Goal: Task Accomplishment & Management: Complete application form

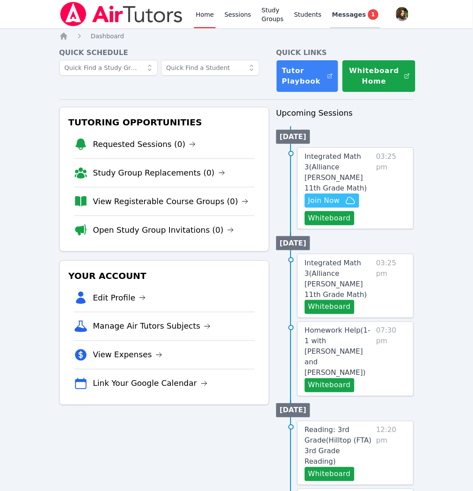
click at [344, 14] on span "Messages" at bounding box center [349, 14] width 34 height 9
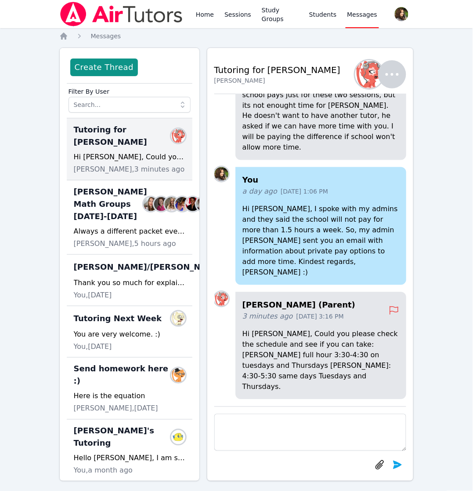
click at [316, 425] on textarea at bounding box center [311, 432] width 193 height 37
click at [344, 415] on textarea at bounding box center [311, 432] width 193 height 37
click at [75, 17] on img at bounding box center [121, 14] width 124 height 25
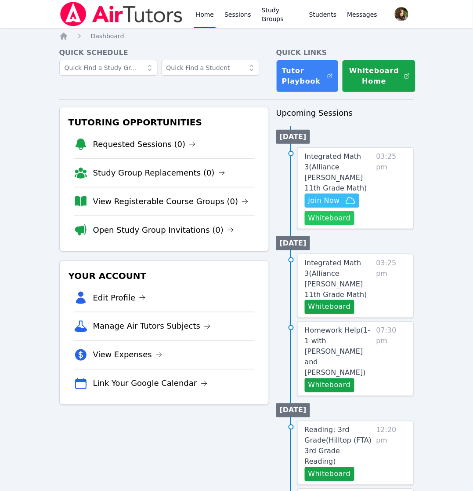
click at [331, 211] on button "Whiteboard" at bounding box center [330, 218] width 50 height 14
click at [345, 195] on icon "button" at bounding box center [350, 200] width 11 height 11
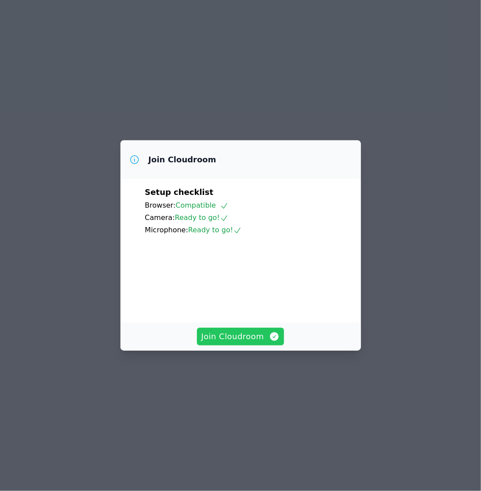
click at [249, 345] on button "Join Cloudroom" at bounding box center [240, 336] width 87 height 18
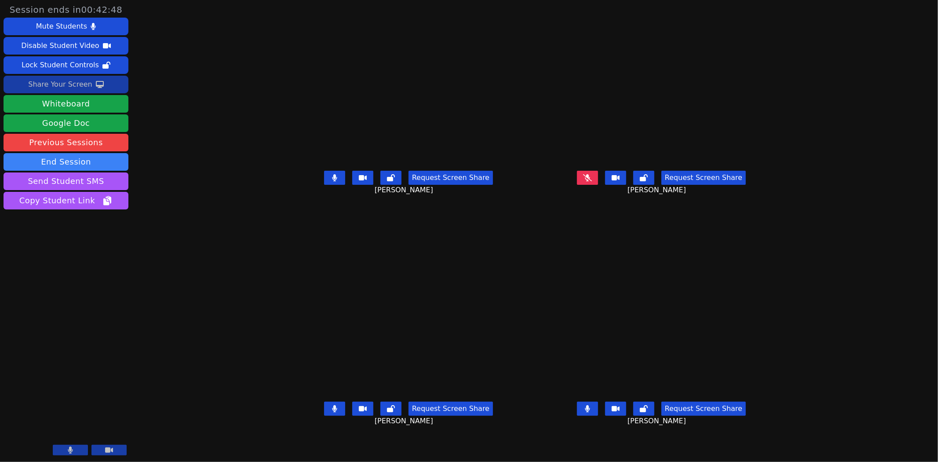
click at [87, 87] on div "Share Your Screen" at bounding box center [60, 84] width 64 height 14
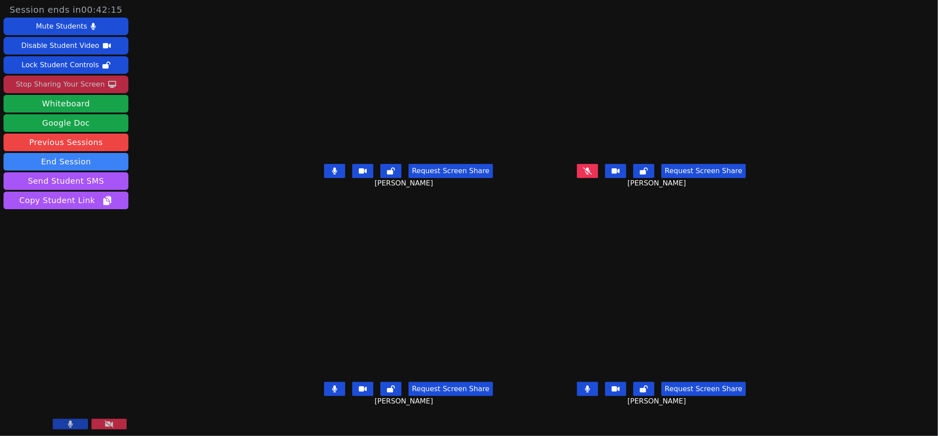
click at [324, 396] on button at bounding box center [334, 389] width 21 height 14
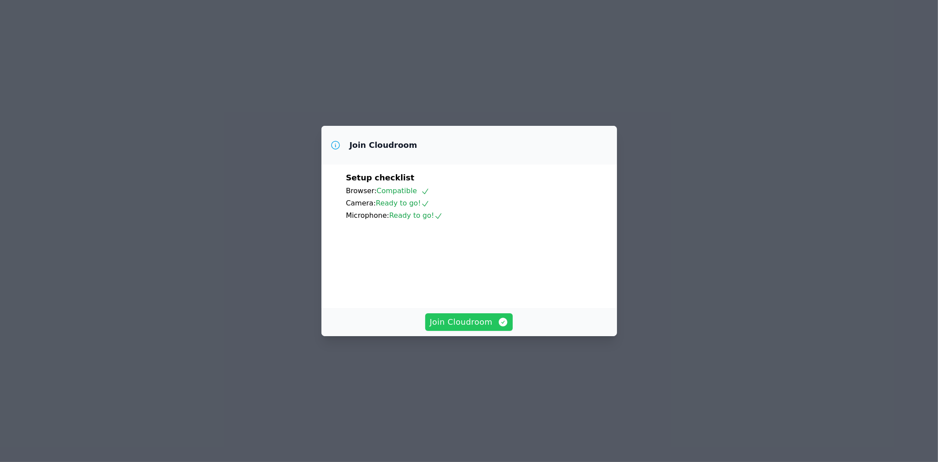
click at [476, 328] on span "Join Cloudroom" at bounding box center [468, 322] width 79 height 12
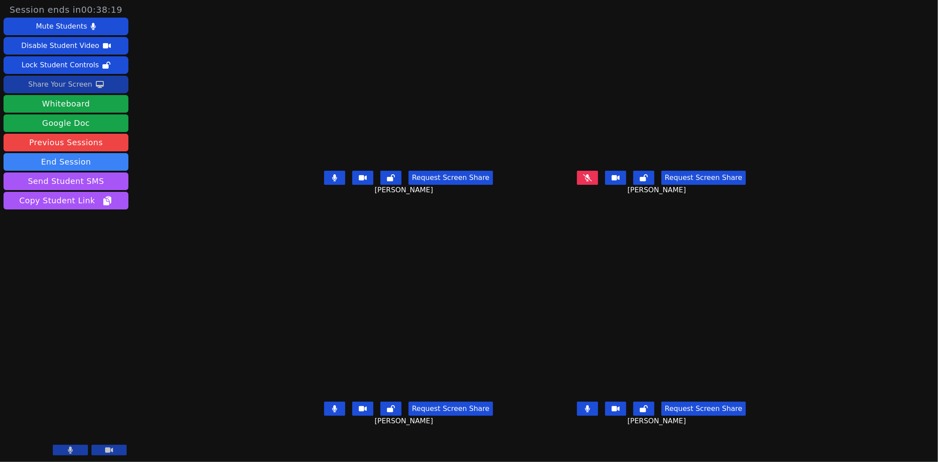
click at [77, 88] on div "Share Your Screen" at bounding box center [60, 84] width 64 height 14
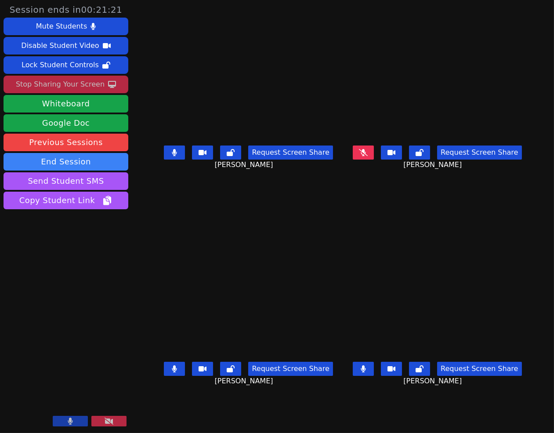
click at [352, 190] on div "Mauricio Sanchez Request Screen Share Mauricio Sanchez" at bounding box center [437, 108] width 182 height 217
click at [335, 209] on div "Nicole Ramos Request Screen Share Nicole Ramos" at bounding box center [249, 108] width 182 height 217
click at [331, 217] on div "Evan Dominguez Request Screen Share Evan Dominguez" at bounding box center [249, 325] width 182 height 217
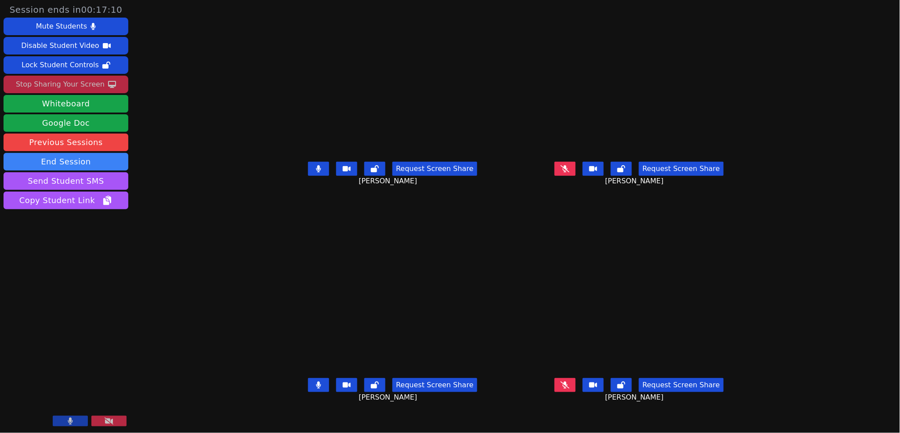
click at [316, 389] on icon at bounding box center [318, 385] width 5 height 7
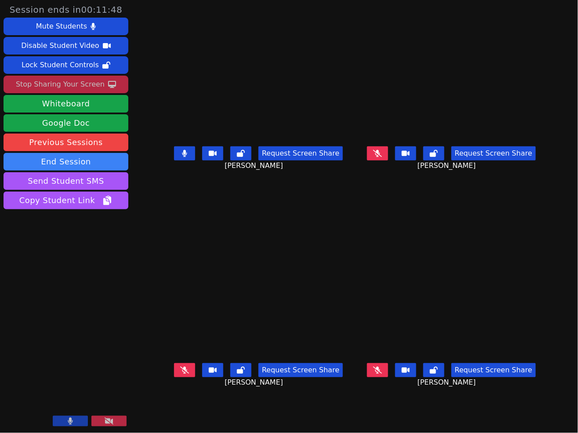
click at [358, 395] on div "Request Screen Share Diana Jimenez" at bounding box center [451, 377] width 186 height 35
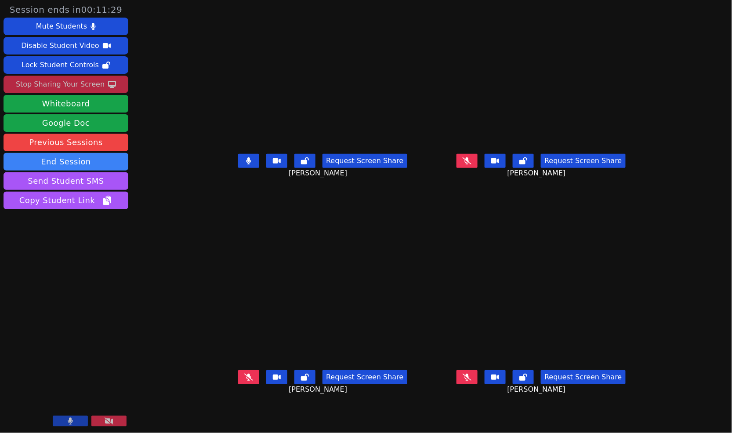
click at [244, 381] on icon at bounding box center [248, 377] width 9 height 7
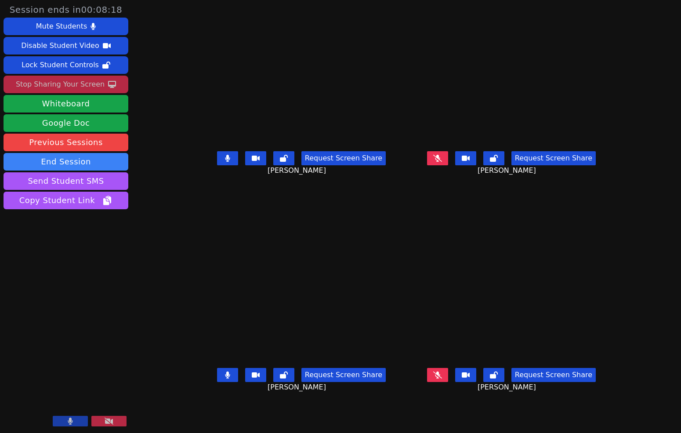
click at [367, 250] on video at bounding box center [302, 307] width 132 height 114
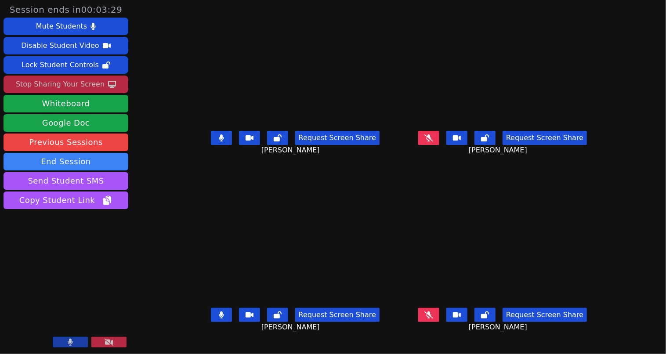
click at [433, 319] on icon at bounding box center [429, 315] width 9 height 7
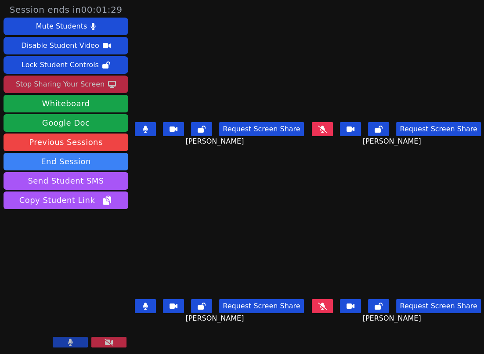
click at [324, 308] on button at bounding box center [322, 306] width 21 height 14
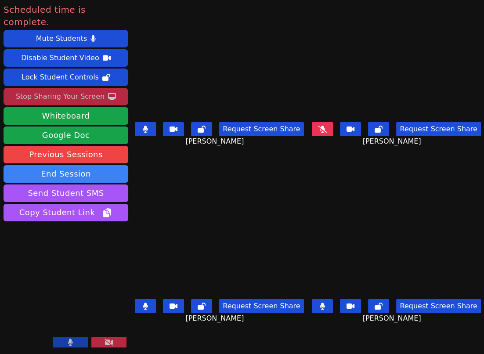
click at [68, 90] on div "Stop Sharing Your Screen" at bounding box center [60, 97] width 89 height 14
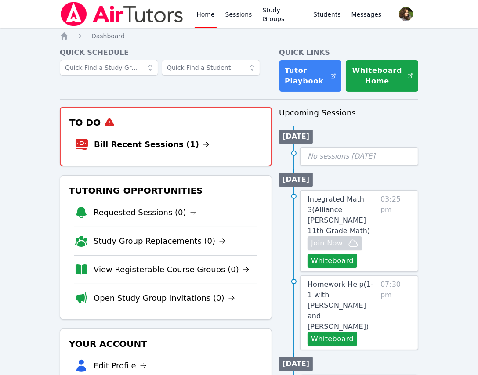
click at [159, 126] on h3 "To Do" at bounding box center [166, 123] width 196 height 16
click at [176, 144] on link "Bill Recent Sessions (1)" at bounding box center [152, 144] width 116 height 12
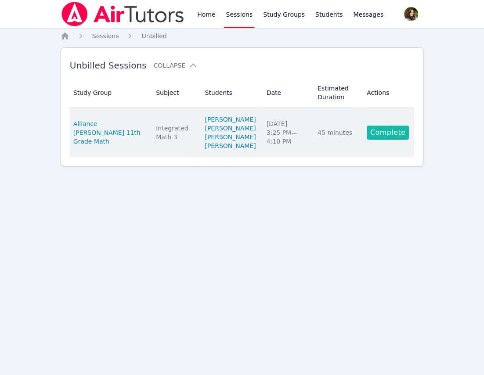
click at [387, 140] on link "Complete" at bounding box center [388, 133] width 42 height 14
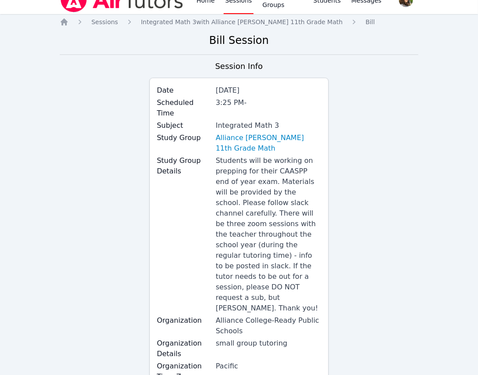
scroll to position [160, 0]
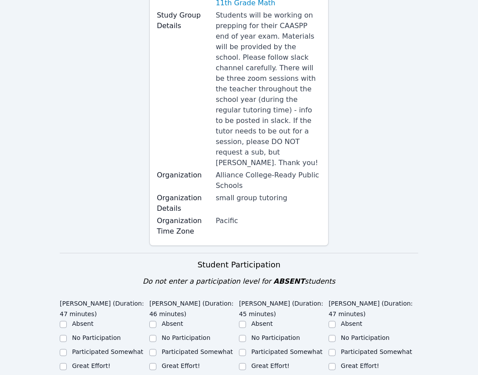
click at [79, 363] on label "Great Effort!" at bounding box center [91, 366] width 38 height 7
click at [67, 364] on input "Great Effort!" at bounding box center [63, 367] width 7 height 7
checkbox input "true"
click at [179, 363] on label "Great Effort!" at bounding box center [181, 366] width 38 height 7
click at [156, 364] on input "Great Effort!" at bounding box center [152, 367] width 7 height 7
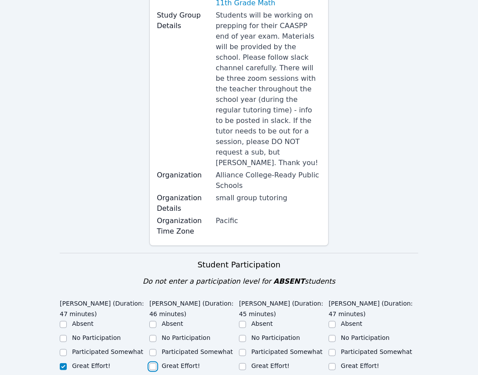
checkbox input "true"
click at [251, 362] on div "Great Effort!" at bounding box center [284, 367] width 90 height 11
click at [360, 363] on label "Great Effort!" at bounding box center [360, 366] width 38 height 7
click at [336, 364] on input "Great Effort!" at bounding box center [332, 367] width 7 height 7
checkbox input "true"
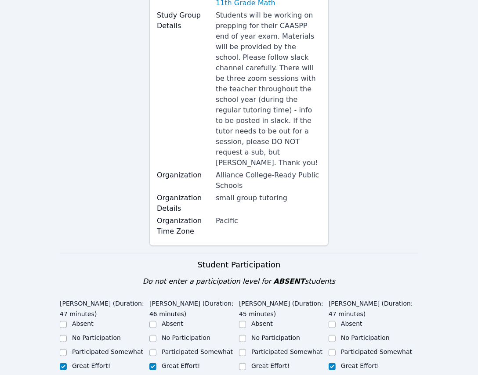
click at [255, 363] on label "Great Effort!" at bounding box center [270, 366] width 38 height 7
click at [246, 364] on input "Great Effort!" at bounding box center [242, 367] width 7 height 7
checkbox input "true"
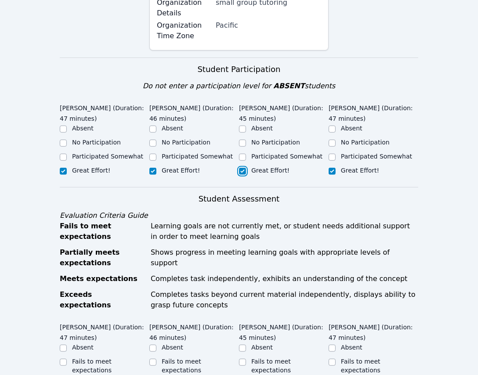
scroll to position [440, 0]
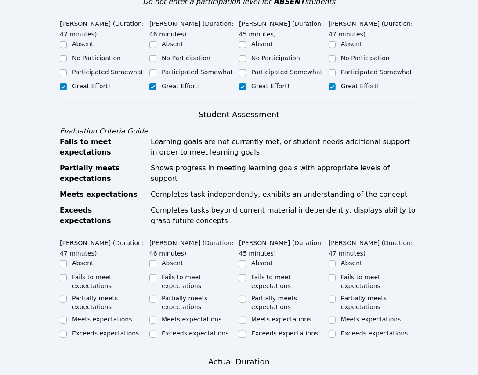
click at [24, 251] on div "Home Sessions Study Groups Students Messages Open user menu Diana Carle Open ma…" at bounding box center [239, 152] width 478 height 1184
click at [70, 315] on div "Meets expectations" at bounding box center [105, 320] width 90 height 11
click at [171, 316] on label "Meets expectations" at bounding box center [192, 319] width 60 height 7
click at [156, 317] on input "Meets expectations" at bounding box center [152, 320] width 7 height 7
checkbox input "true"
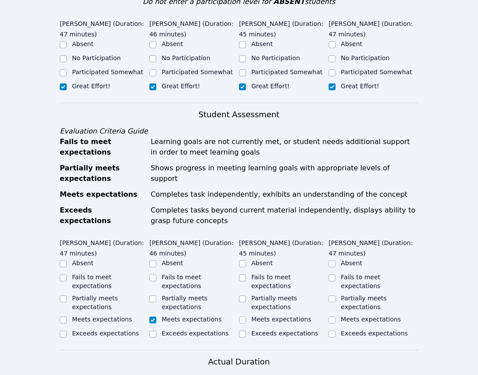
click at [175, 295] on label "Partially meets expectations" at bounding box center [185, 303] width 46 height 16
click at [156, 296] on input "Partially meets expectations" at bounding box center [152, 299] width 7 height 7
checkbox input "true"
checkbox input "false"
click at [109, 316] on label "Meets expectations" at bounding box center [102, 319] width 60 height 7
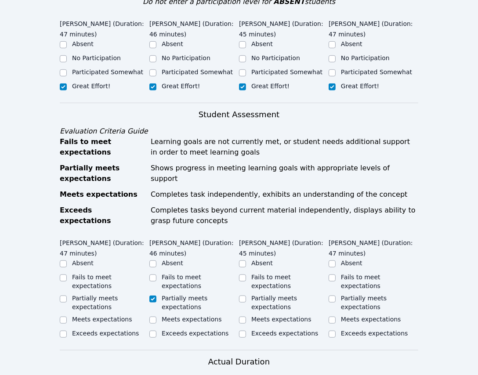
click at [67, 317] on input "Meets expectations" at bounding box center [63, 320] width 7 height 7
checkbox input "true"
click at [346, 316] on label "Meets expectations" at bounding box center [371, 319] width 60 height 7
click at [336, 317] on input "Meets expectations" at bounding box center [332, 320] width 7 height 7
checkbox input "true"
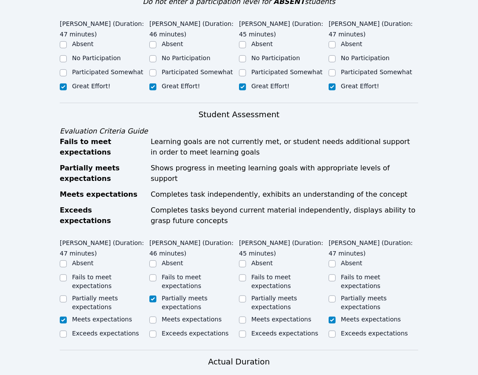
click at [267, 295] on label "Partially meets expectations" at bounding box center [274, 303] width 46 height 16
click at [246, 296] on input "Partially meets expectations" at bounding box center [242, 299] width 7 height 7
checkbox input "true"
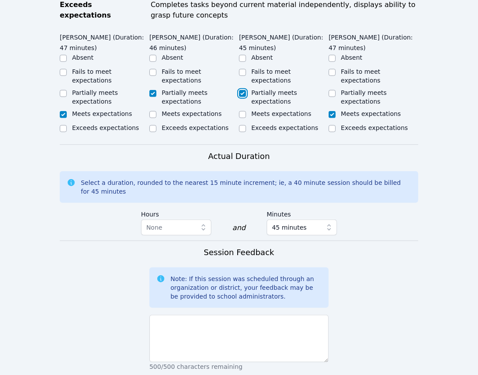
scroll to position [679, 0]
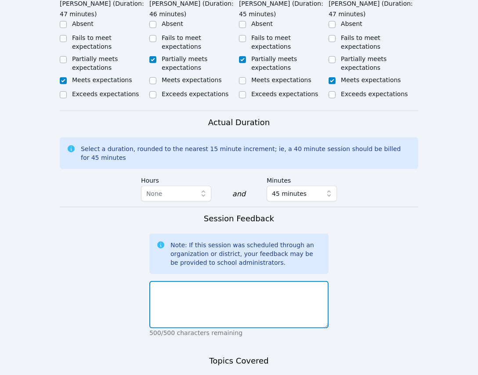
click at [225, 281] on textarea at bounding box center [238, 304] width 179 height 47
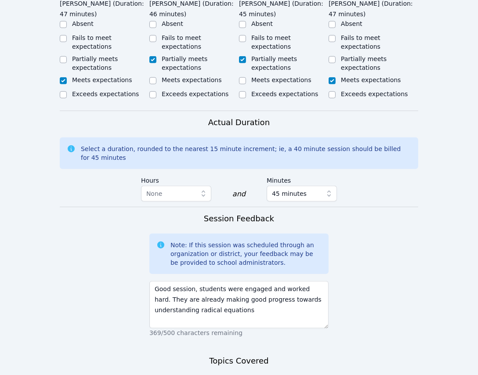
click at [91, 218] on form "Student Participation Do not enter a participation level for ABSENT students Ev…" at bounding box center [239, 107] width 359 height 747
click at [257, 281] on textarea "Good session, students were engaged and worked hard. They are already making go…" at bounding box center [238, 304] width 179 height 47
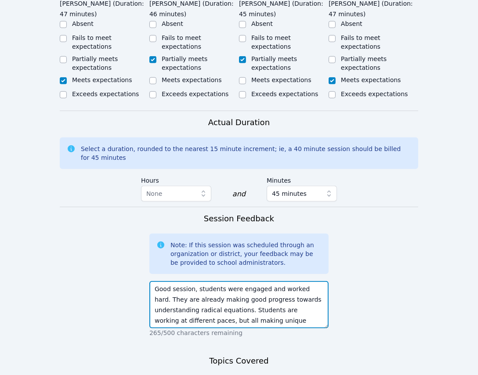
scroll to position [7, 0]
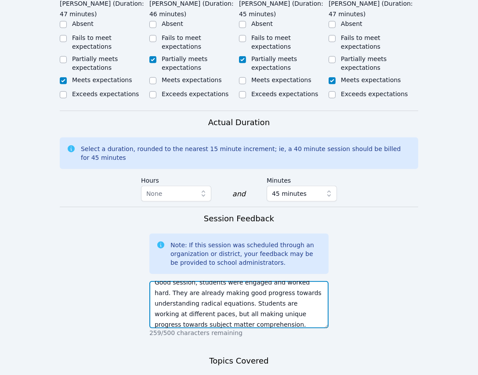
type textarea "Good session, students were engaged and worked hard. They are already making go…"
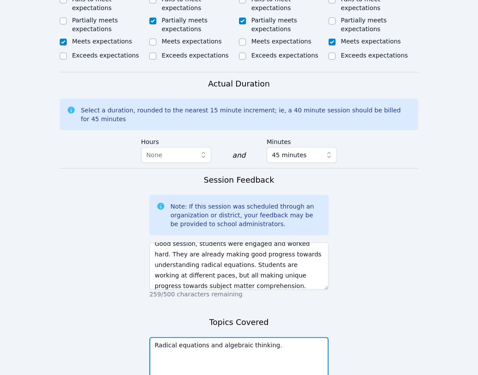
scroll to position [760, 0]
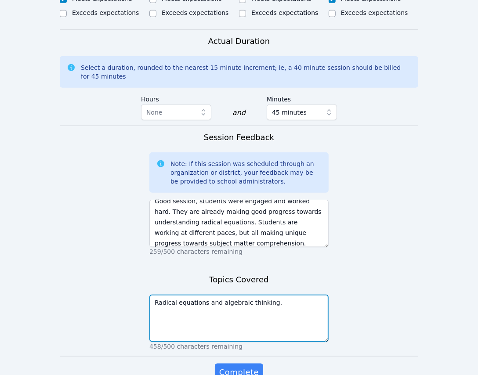
type textarea "Radical equations and algebraic thinking."
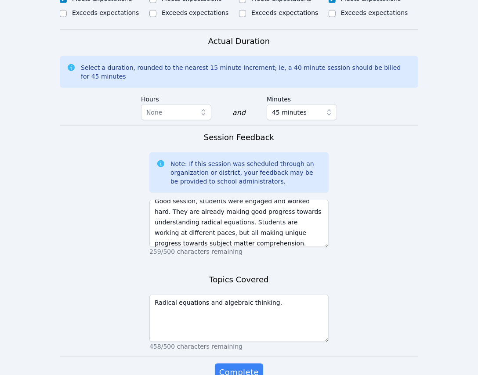
click at [246, 364] on div "Complete" at bounding box center [238, 381] width 179 height 35
click at [244, 367] on span "Complete" at bounding box center [239, 373] width 40 height 12
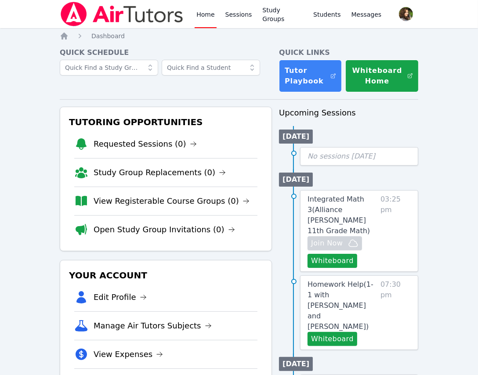
drag, startPoint x: 29, startPoint y: 92, endPoint x: 77, endPoint y: 92, distance: 48.4
click at [334, 254] on button "Whiteboard" at bounding box center [333, 261] width 50 height 14
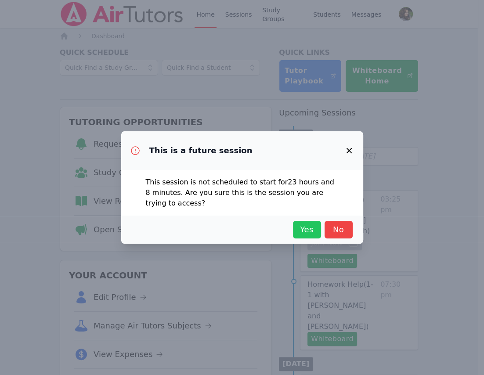
click at [303, 225] on span "Yes" at bounding box center [307, 230] width 19 height 12
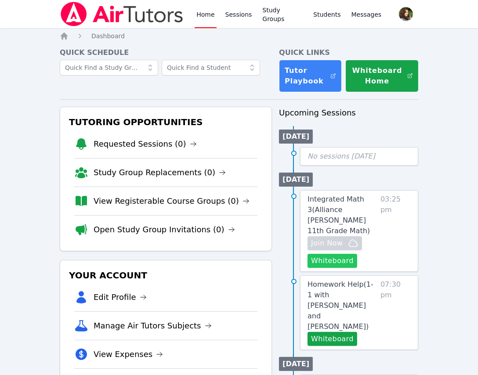
click at [341, 254] on button "Whiteboard" at bounding box center [333, 261] width 50 height 14
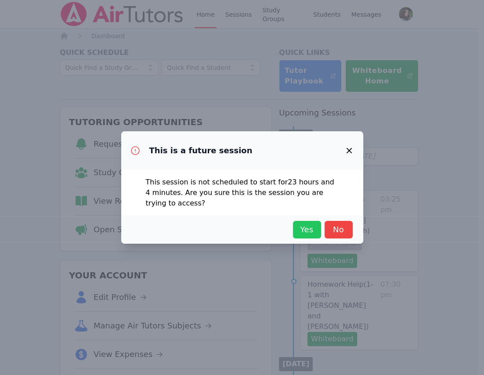
click at [298, 224] on span "Yes" at bounding box center [307, 230] width 19 height 12
